Goal: Information Seeking & Learning: Learn about a topic

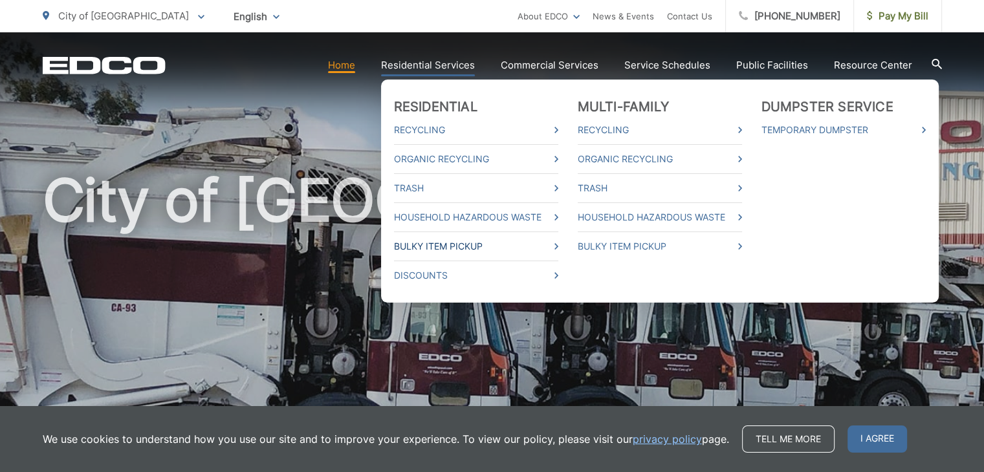
click at [453, 243] on link "Bulky Item Pickup" at bounding box center [476, 247] width 164 height 16
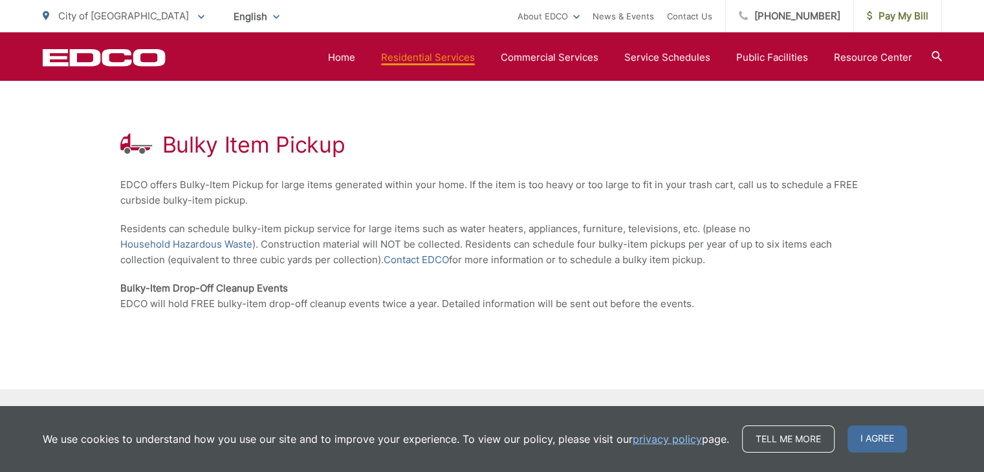
scroll to position [205, 0]
click at [933, 53] on icon at bounding box center [937, 56] width 10 height 10
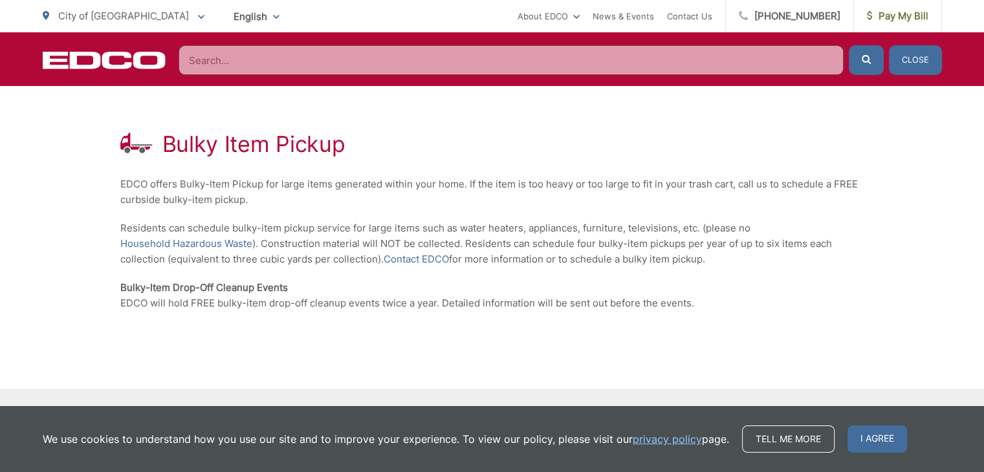
click at [548, 63] on input "Search" at bounding box center [511, 60] width 665 height 30
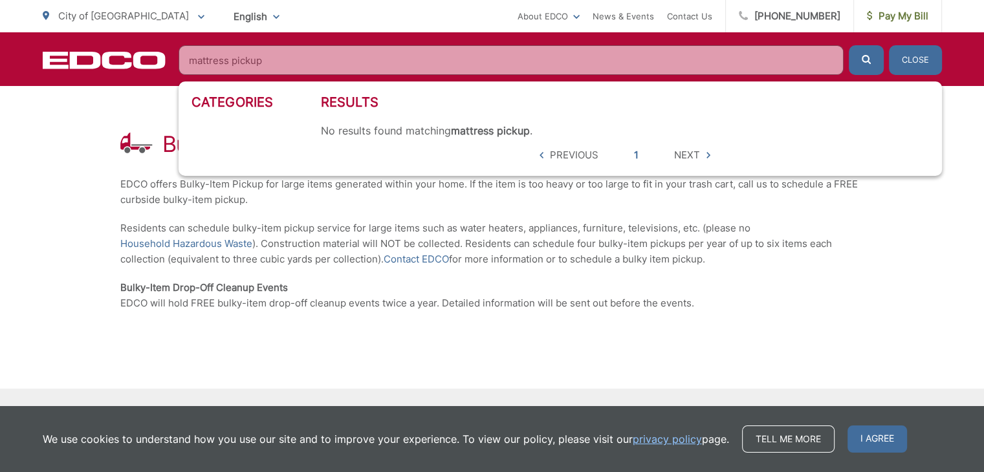
type input "mattress pickup"
click at [849, 45] on button "submit" at bounding box center [866, 60] width 35 height 30
click at [828, 61] on input "mattress pickup" at bounding box center [511, 60] width 665 height 30
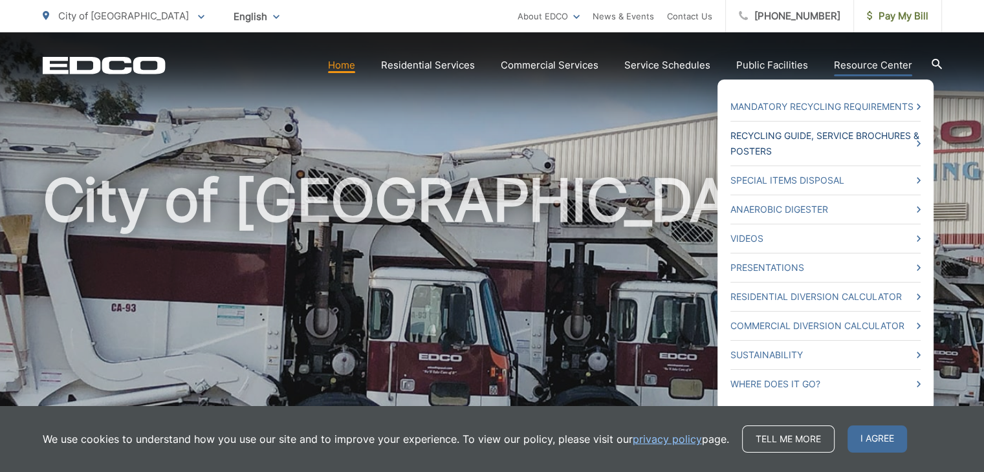
click at [879, 137] on link "Recycling Guide, Service Brochures & Posters" at bounding box center [826, 143] width 190 height 31
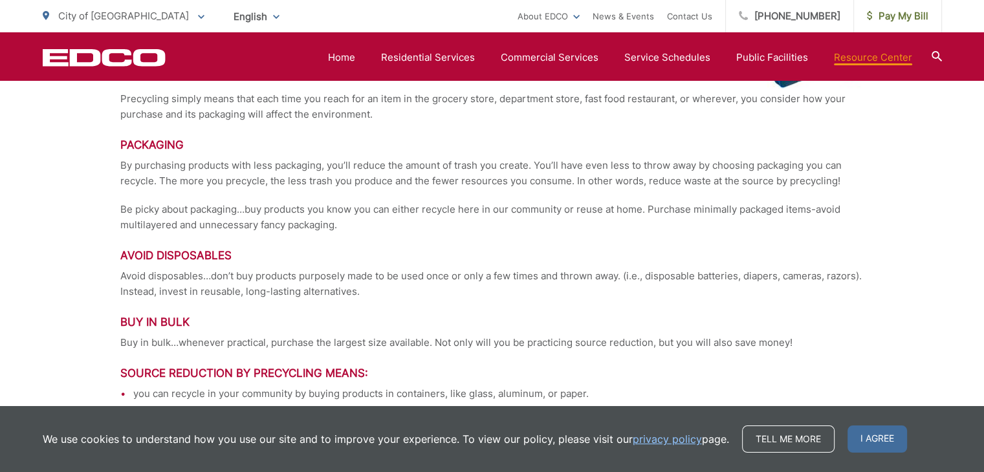
scroll to position [2753, 0]
